Goal: Find specific page/section: Find specific page/section

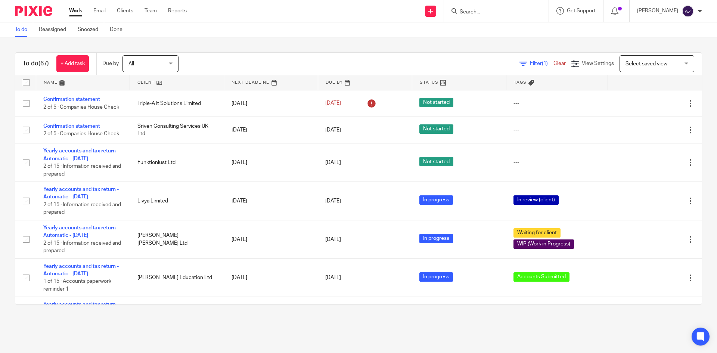
click at [542, 62] on span "(1)" at bounding box center [545, 63] width 6 height 5
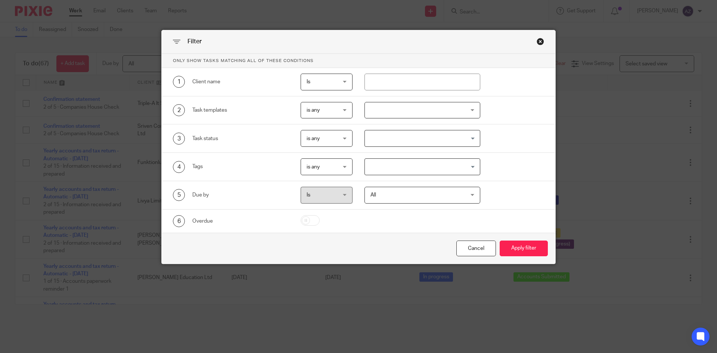
click at [467, 165] on input "Search for option" at bounding box center [421, 166] width 111 height 13
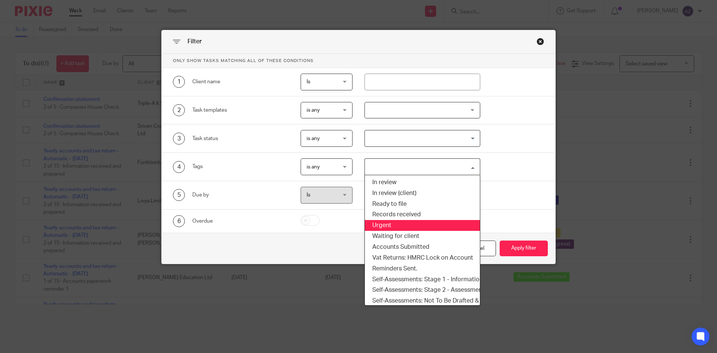
click at [407, 223] on li "Urgent" at bounding box center [422, 225] width 115 height 11
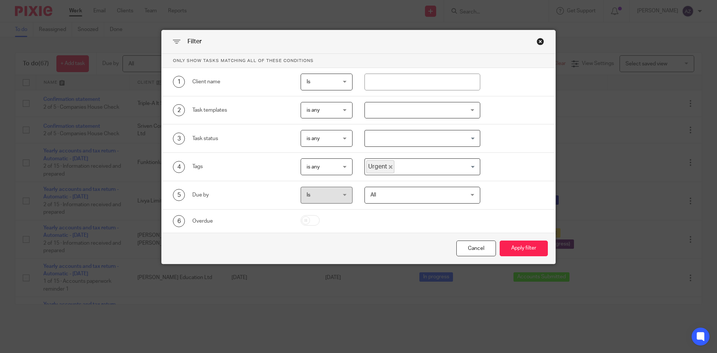
click at [389, 167] on icon "Deselect Urgent" at bounding box center [391, 167] width 4 height 4
click at [472, 168] on input "Search for option" at bounding box center [421, 166] width 111 height 13
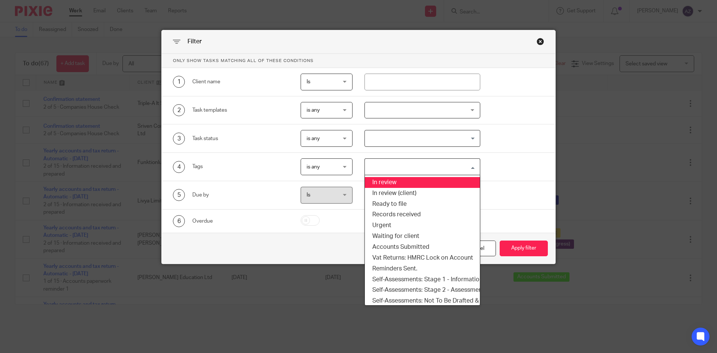
click at [384, 182] on li "In review" at bounding box center [422, 182] width 115 height 11
click at [467, 166] on input "Search for option" at bounding box center [439, 166] width 76 height 13
click at [394, 167] on icon "Deselect In review" at bounding box center [396, 167] width 4 height 4
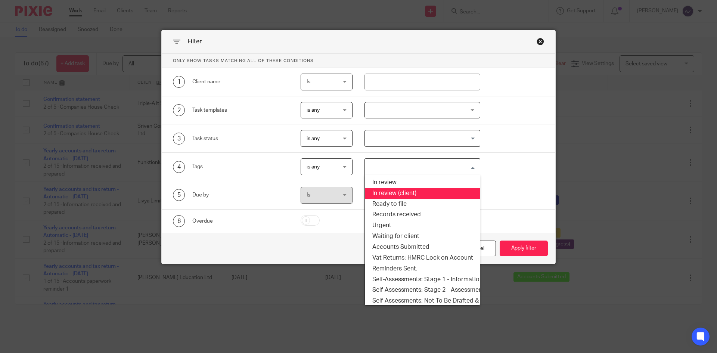
click at [407, 194] on li "In review (client)" at bounding box center [422, 193] width 115 height 11
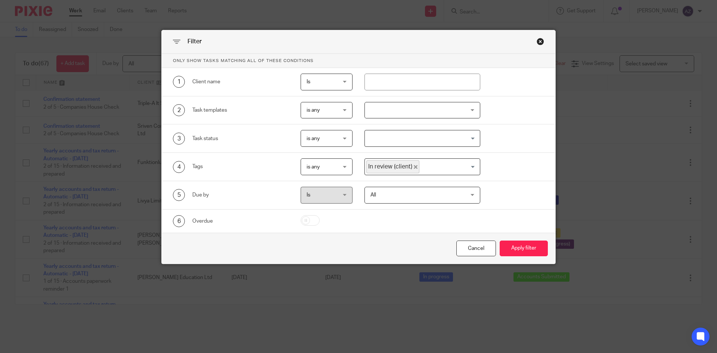
click at [509, 164] on div "4 Tags is any is any is any is all is none is_any In review (client) Loading..." at bounding box center [352, 166] width 383 height 17
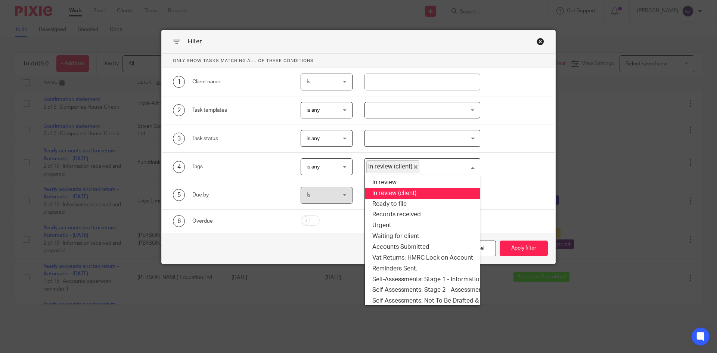
click at [467, 167] on input "Search for option" at bounding box center [448, 166] width 56 height 13
click at [492, 159] on div "4 Tags is any is any is any is all is none is_any In review (client) Loading...…" at bounding box center [352, 166] width 383 height 17
click at [473, 167] on div "In review (client)" at bounding box center [421, 166] width 112 height 15
click at [511, 157] on div "4 Tags is any is any is any is all is none is_any In review (client) Loading...…" at bounding box center [359, 167] width 394 height 28
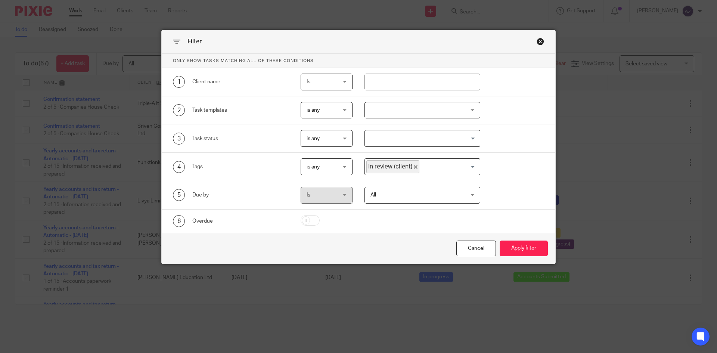
click at [507, 160] on div "4 Tags is any is any is any is all is none is_any In review (client) Loading..." at bounding box center [352, 166] width 383 height 17
click at [526, 245] on button "Apply filter" at bounding box center [524, 249] width 48 height 16
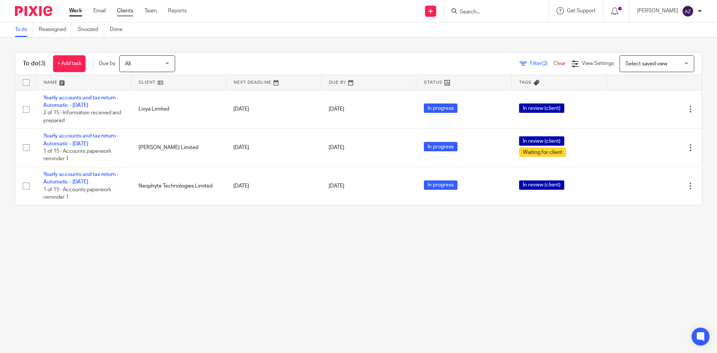
click at [133, 10] on link "Clients" at bounding box center [125, 10] width 16 height 7
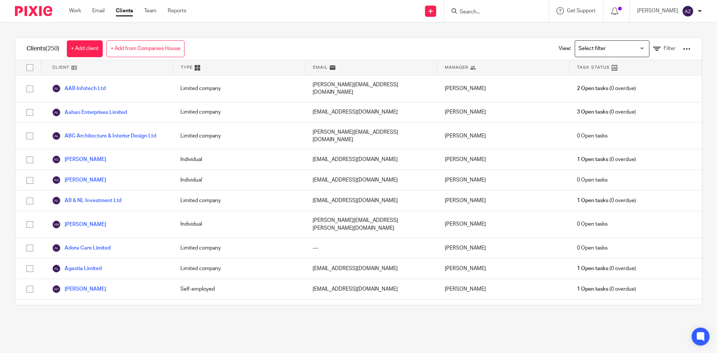
click at [461, 68] on span "Manager" at bounding box center [457, 67] width 24 height 6
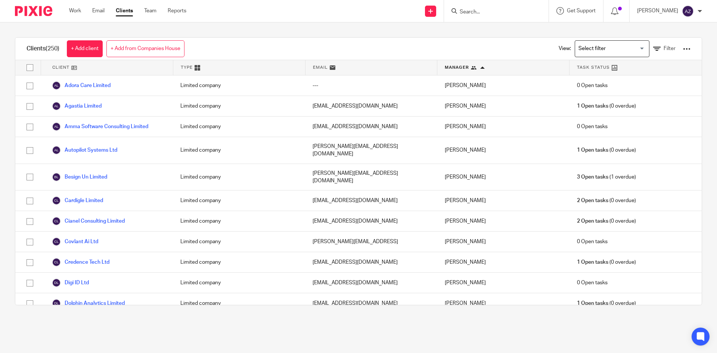
click at [481, 69] on div at bounding box center [483, 67] width 4 height 4
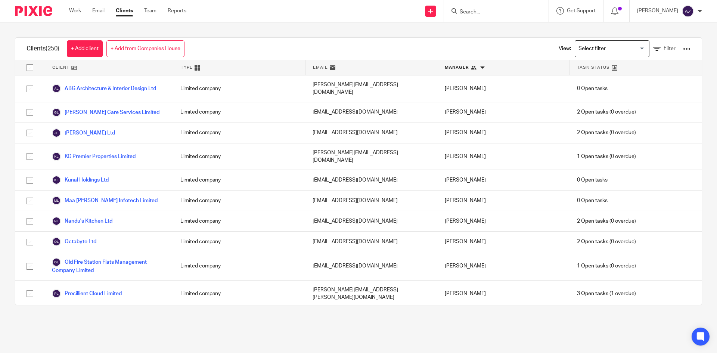
click at [630, 50] on input "Search for option" at bounding box center [610, 48] width 69 height 13
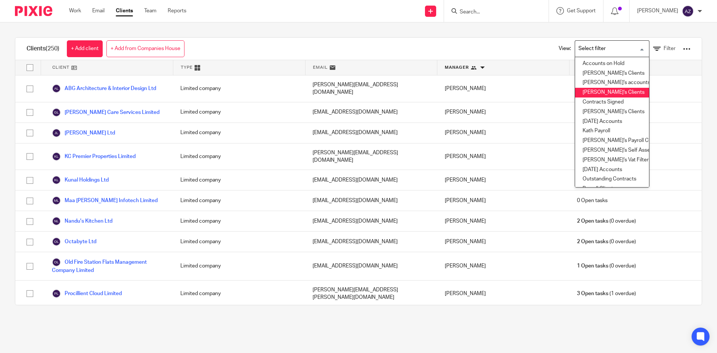
click at [590, 93] on li "[PERSON_NAME]'s Clients" at bounding box center [612, 93] width 74 height 10
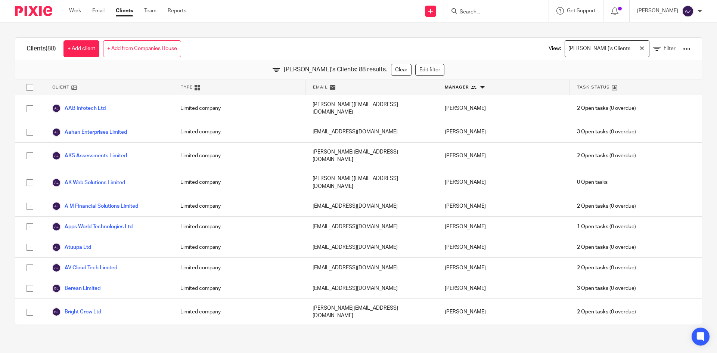
click at [631, 48] on div "[PERSON_NAME]'s Clients Loading..." at bounding box center [607, 48] width 85 height 17
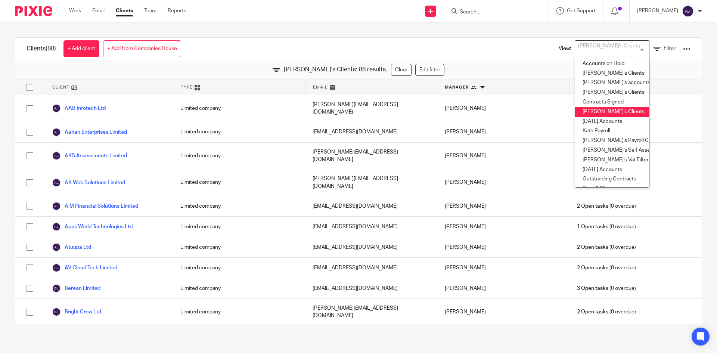
click at [605, 108] on li "[PERSON_NAME]'s Clients" at bounding box center [612, 112] width 74 height 10
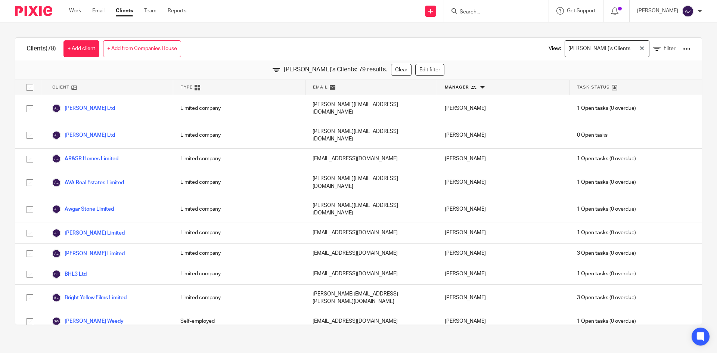
click at [630, 48] on div "[PERSON_NAME]'s Clients Loading..." at bounding box center [607, 48] width 85 height 17
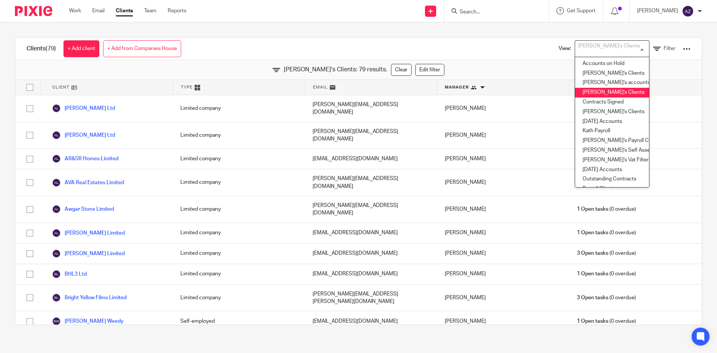
click at [592, 92] on li "[PERSON_NAME]'s Clients" at bounding box center [612, 93] width 74 height 10
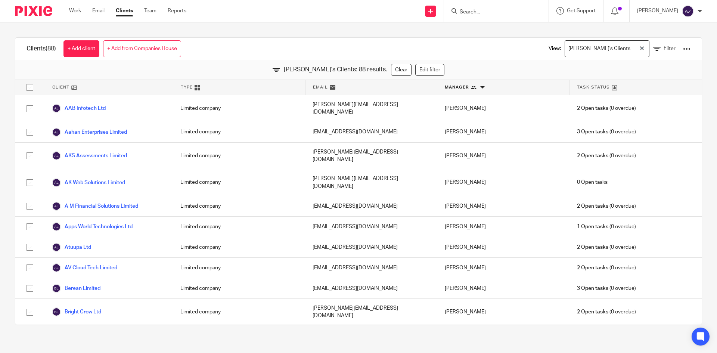
click at [630, 49] on div "[PERSON_NAME]'s Clients Loading..." at bounding box center [607, 48] width 85 height 17
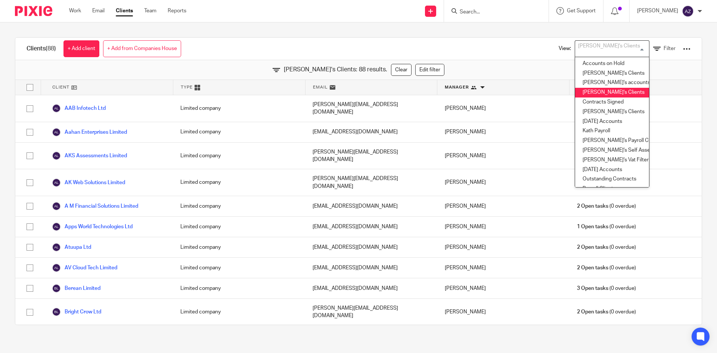
click at [496, 46] on div "Clients (88) + Add client + Add from Companies House View: [PERSON_NAME]'s Clie…" at bounding box center [358, 49] width 687 height 22
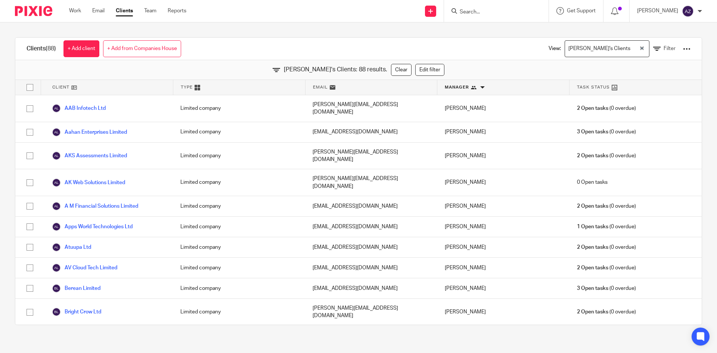
click at [342, 31] on div "Clients (88) + Add client + Add from Companies House View: [PERSON_NAME]'s Clie…" at bounding box center [358, 181] width 717 height 318
click at [235, 29] on div "Clients (88) + Add client + Add from Companies House View: [PERSON_NAME]'s Clie…" at bounding box center [358, 181] width 717 height 318
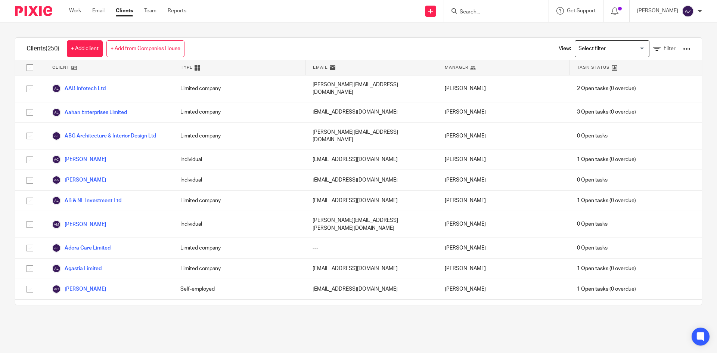
click at [367, 28] on div "Clients (250) + Add client + Add from Companies House View: Loading... Filter C…" at bounding box center [358, 171] width 717 height 298
click at [323, 31] on div "Clients (250) + Add client + Add from Companies House View: Loading... Filter C…" at bounding box center [358, 171] width 717 height 298
